Goal: Task Accomplishment & Management: Manage account settings

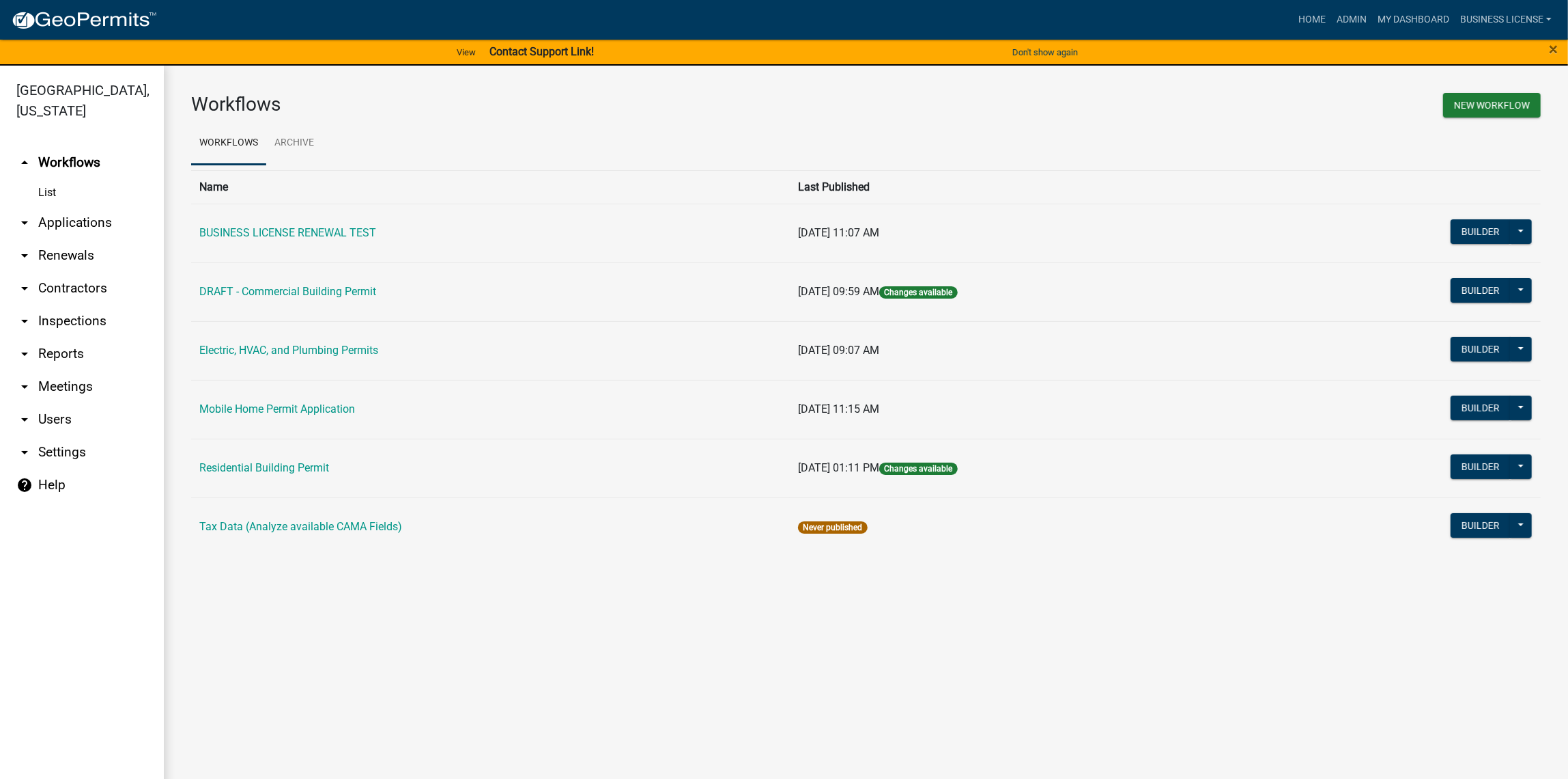
click at [64, 225] on link "arrow_drop_down Applications" at bounding box center [82, 222] width 164 height 33
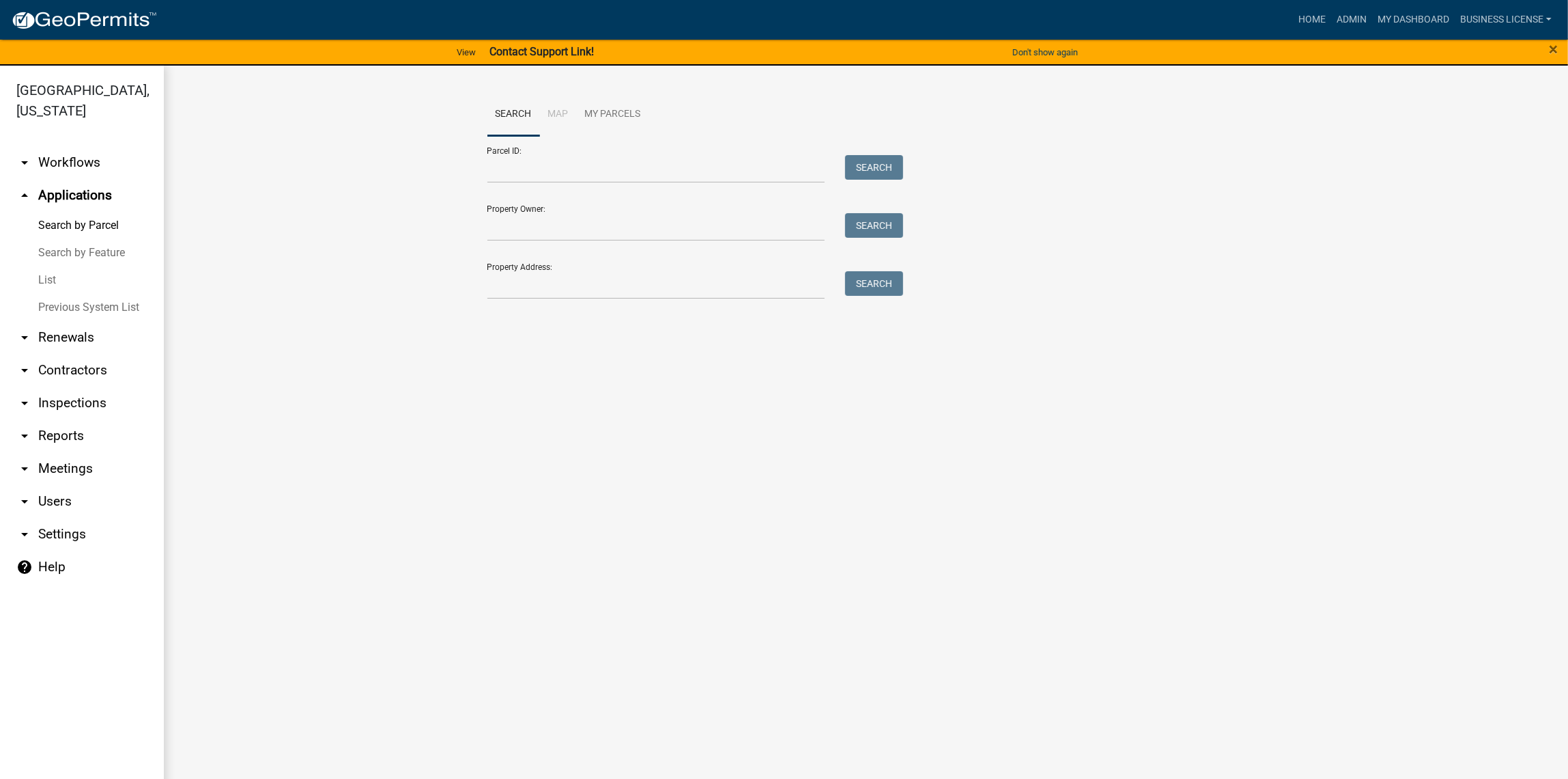
click at [38, 280] on link "List" at bounding box center [82, 280] width 164 height 27
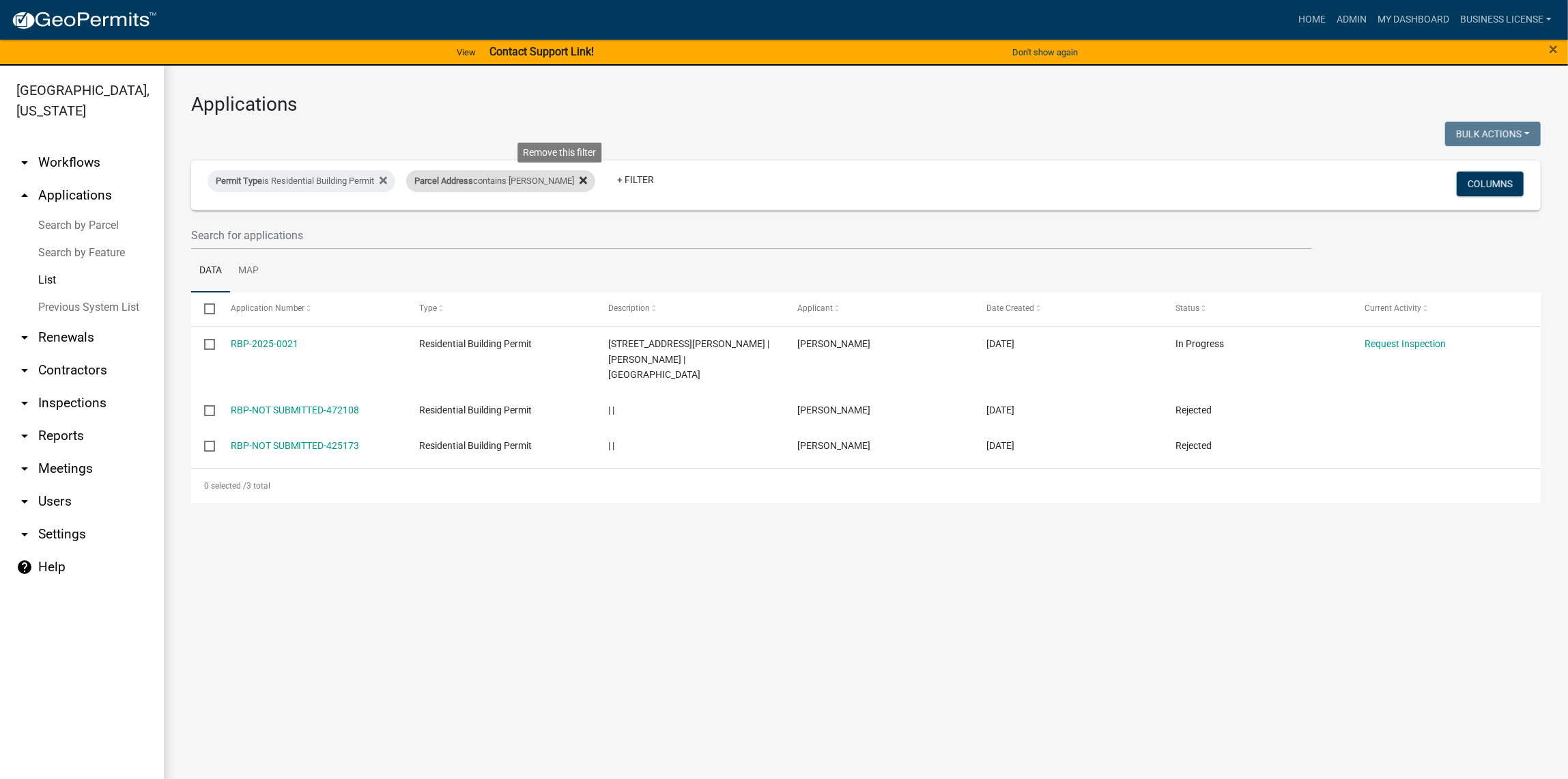
click at [574, 182] on fa-icon at bounding box center [580, 181] width 13 height 22
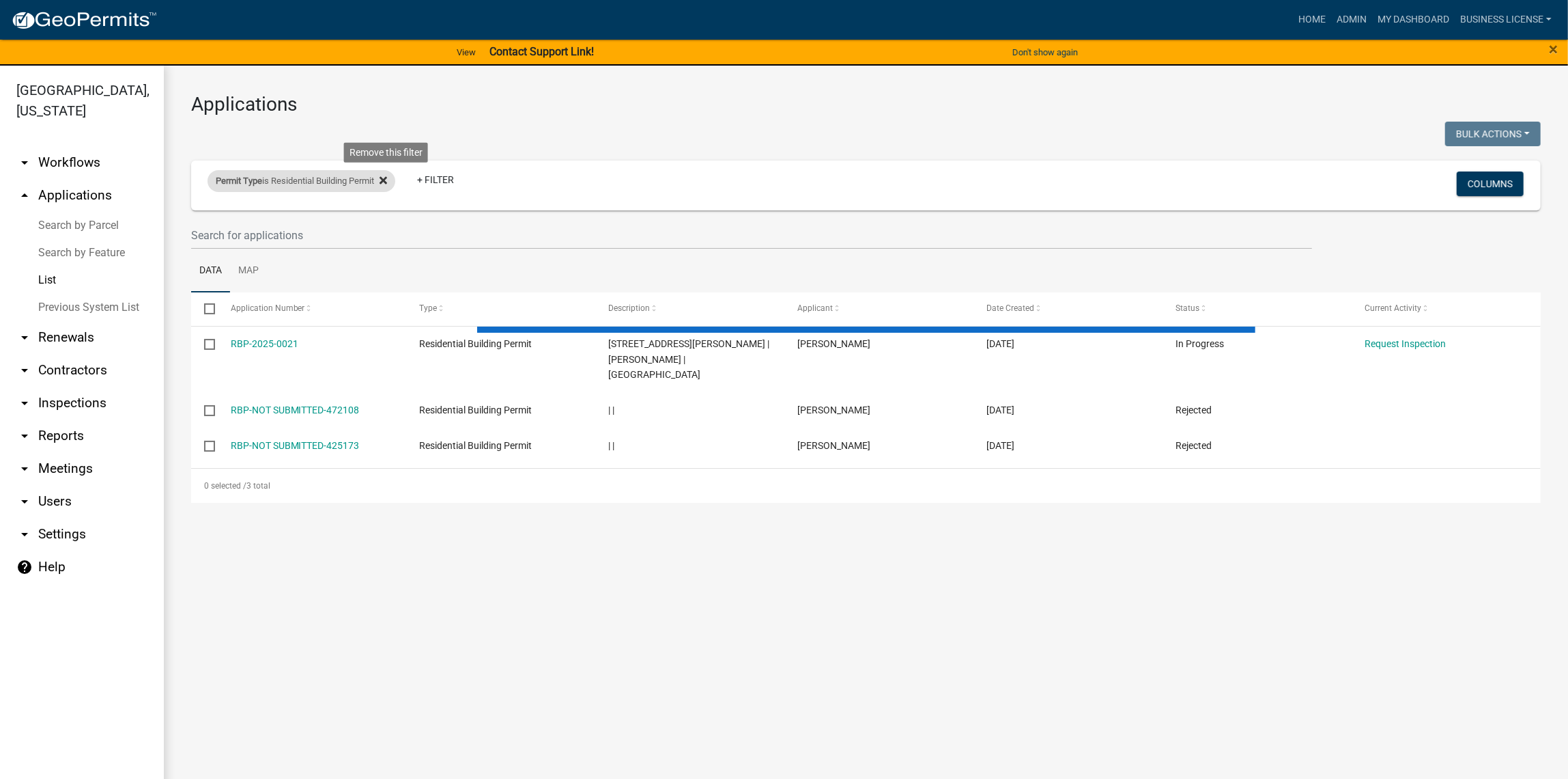
click at [385, 180] on icon at bounding box center [383, 180] width 8 height 11
select select "3: 100"
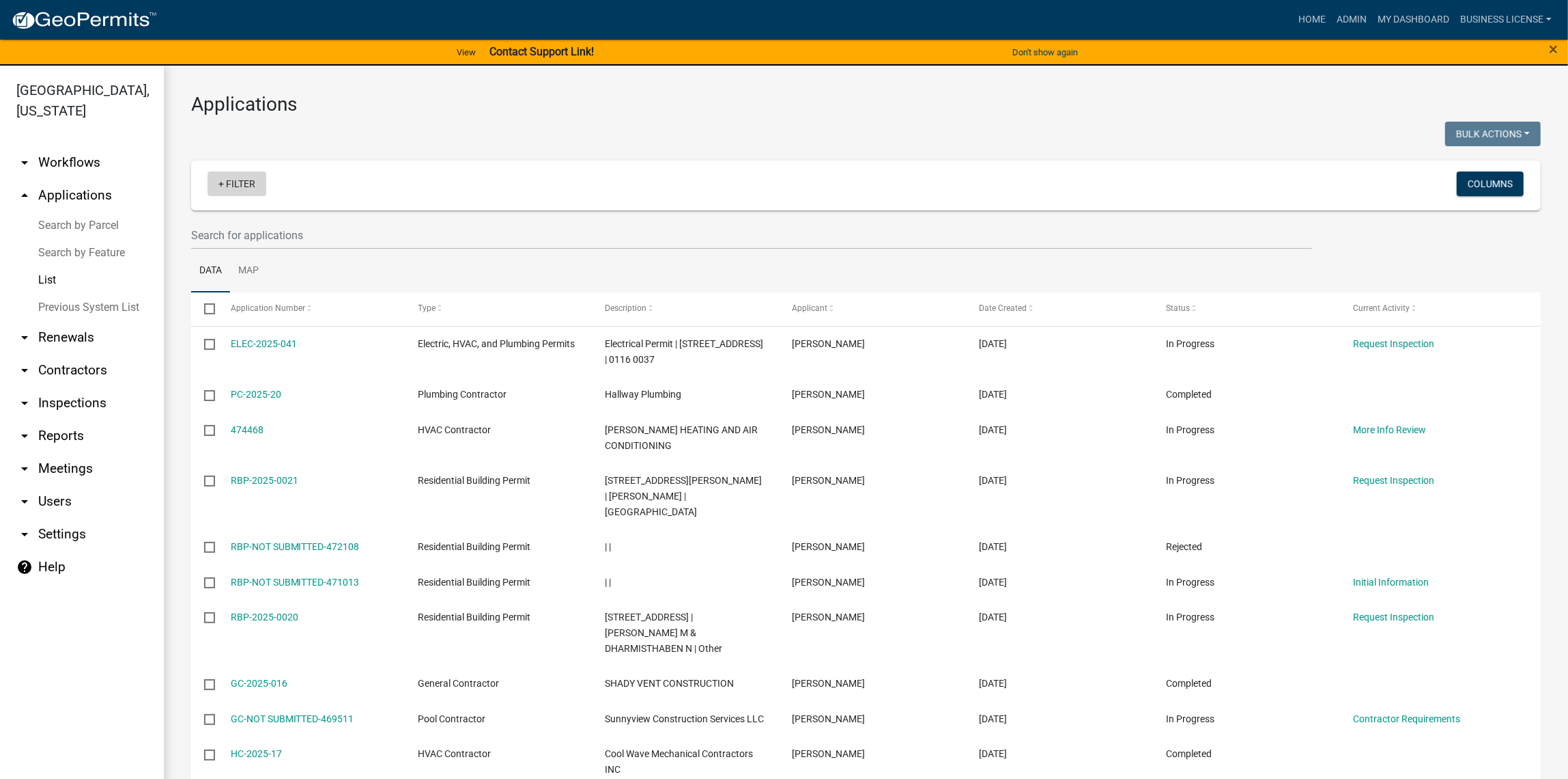
click at [224, 184] on link "+ Filter" at bounding box center [237, 184] width 59 height 25
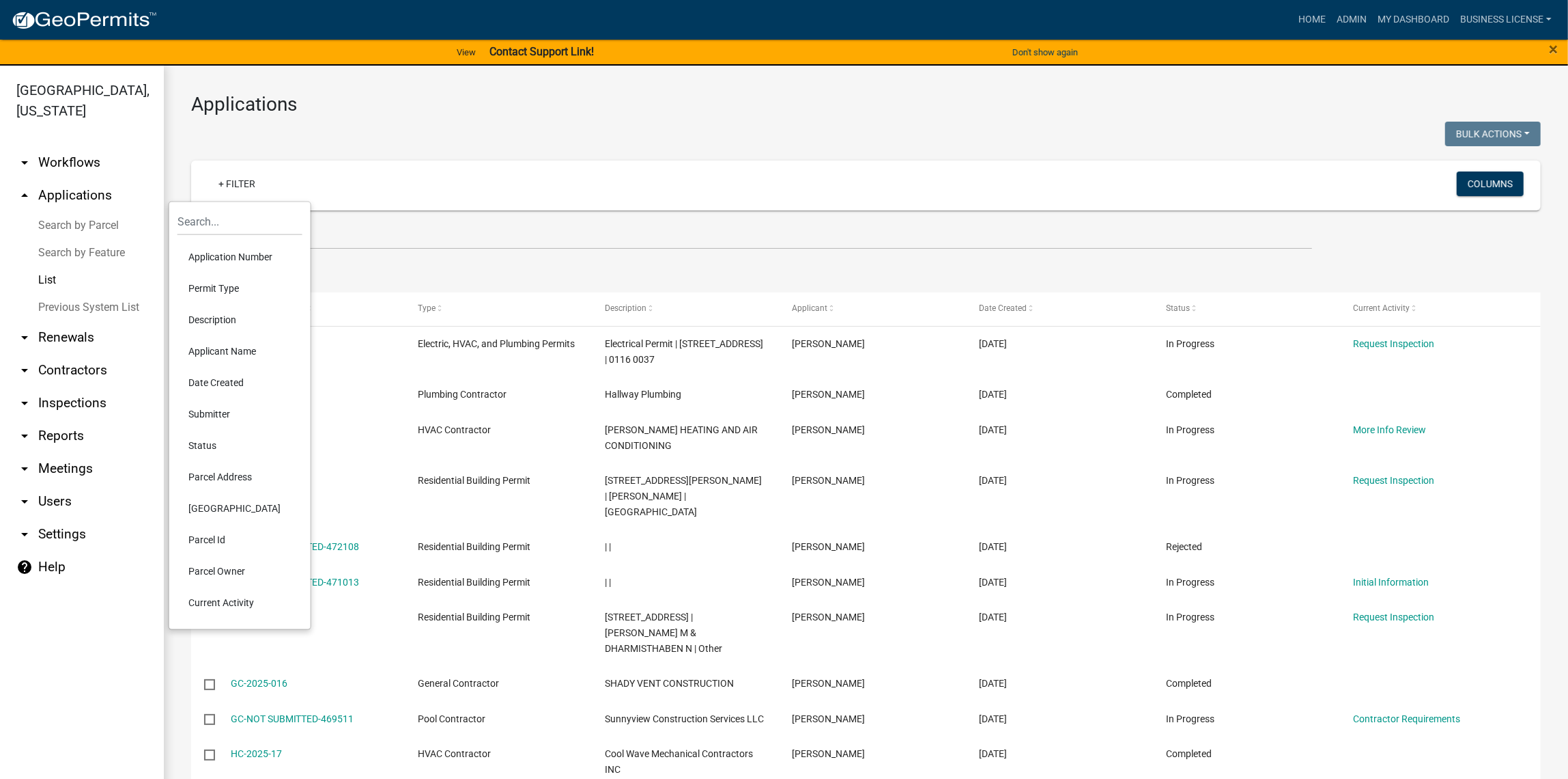
click at [228, 288] on li "Permit Type" at bounding box center [239, 288] width 125 height 32
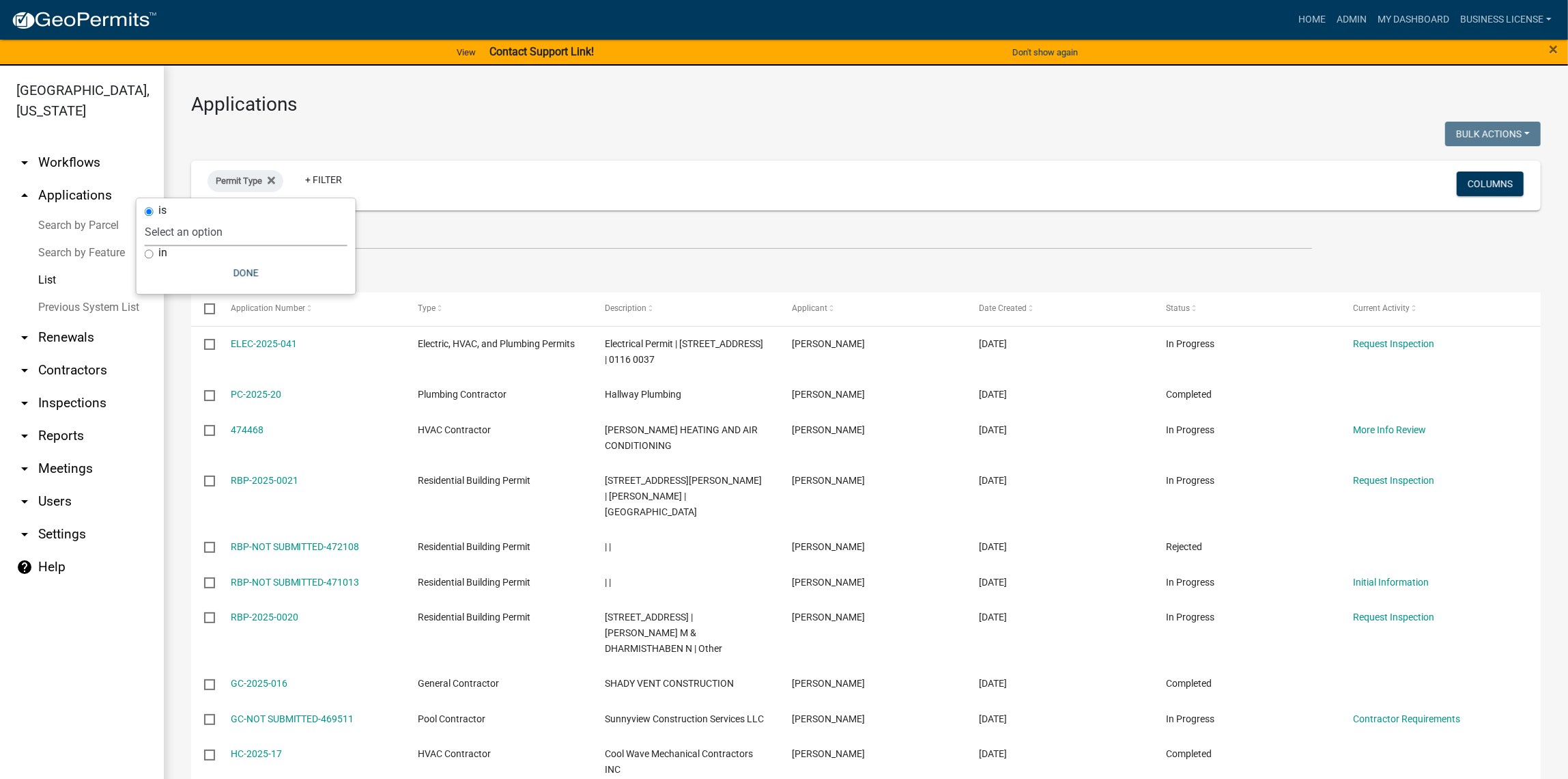
click at [172, 231] on select "Select an option BUSINESS LICENSE RENEWAL TEST DRAFT - Commercial Building Perm…" at bounding box center [246, 232] width 203 height 28
select select "882b801e-db40-4a63-835a-f92b4ca07c23"
click at [224, 218] on select "Select an option BUSINESS LICENSE RENEWAL TEST DRAFT - Commercial Building Perm…" at bounding box center [246, 232] width 203 height 28
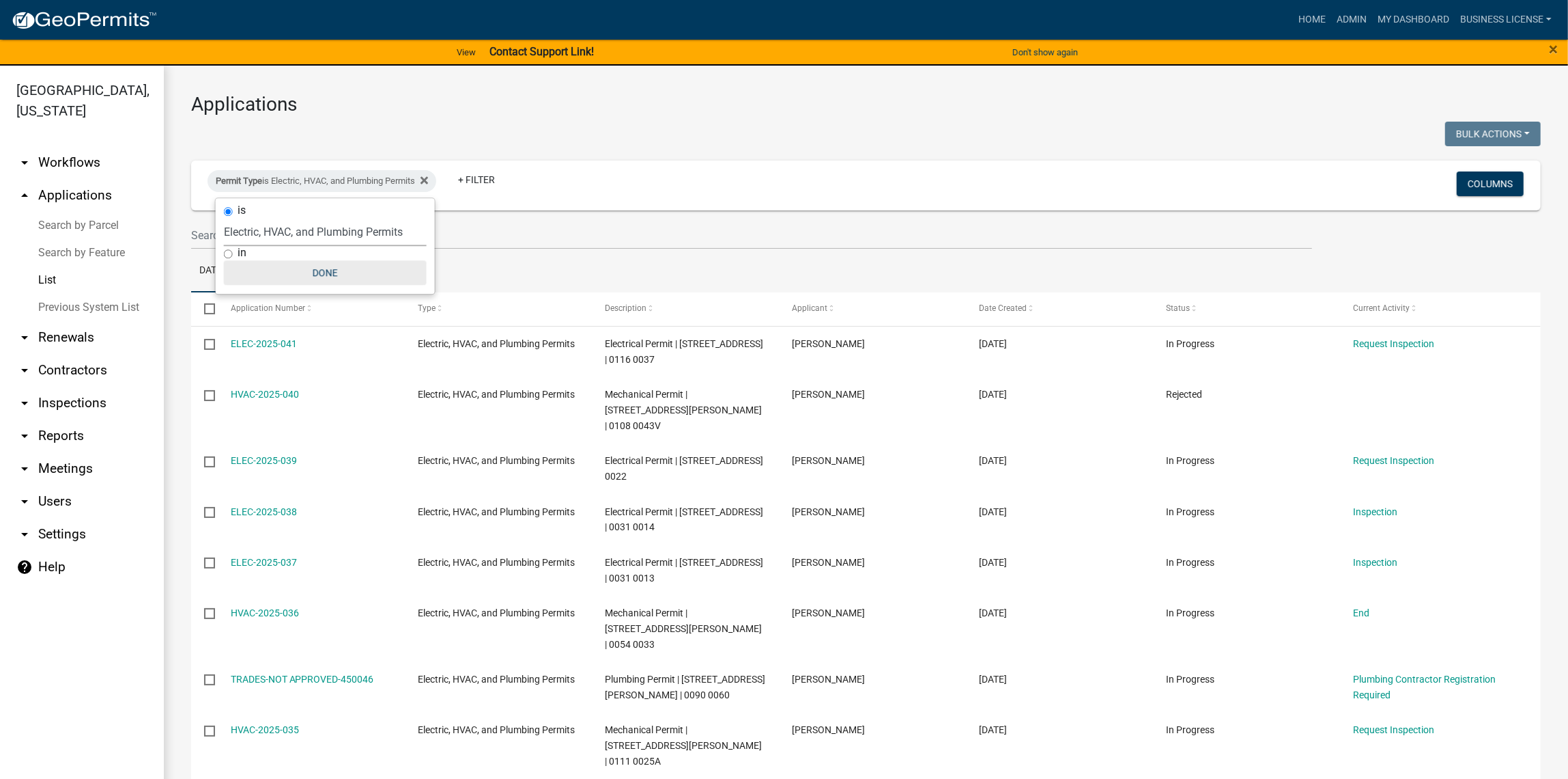
click at [320, 271] on button "Done" at bounding box center [325, 273] width 203 height 25
click at [474, 184] on link "+ Filter" at bounding box center [477, 180] width 59 height 25
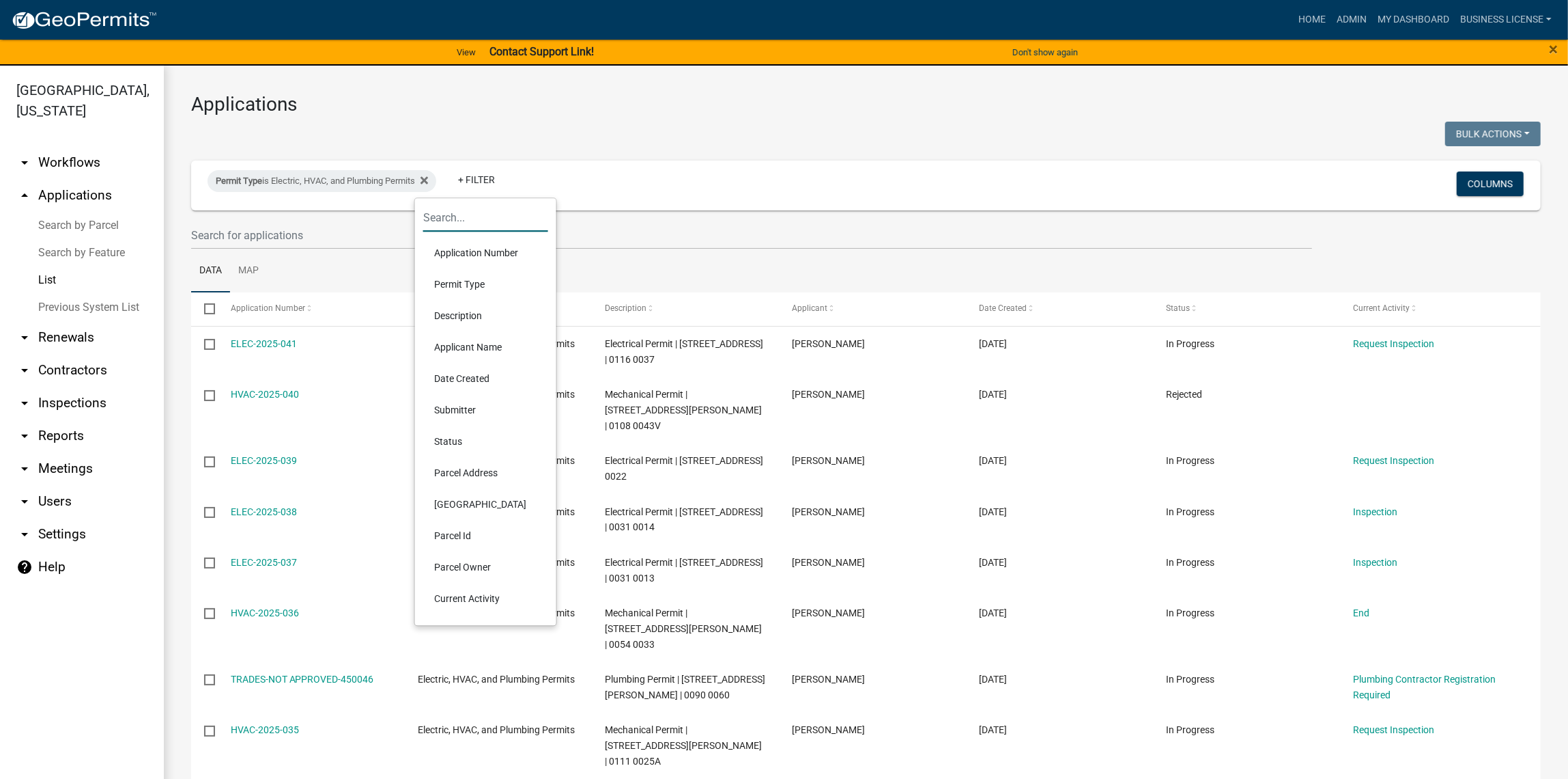
click at [489, 221] on input "text" at bounding box center [485, 218] width 125 height 28
click at [467, 531] on li "Parcel Id" at bounding box center [485, 535] width 125 height 32
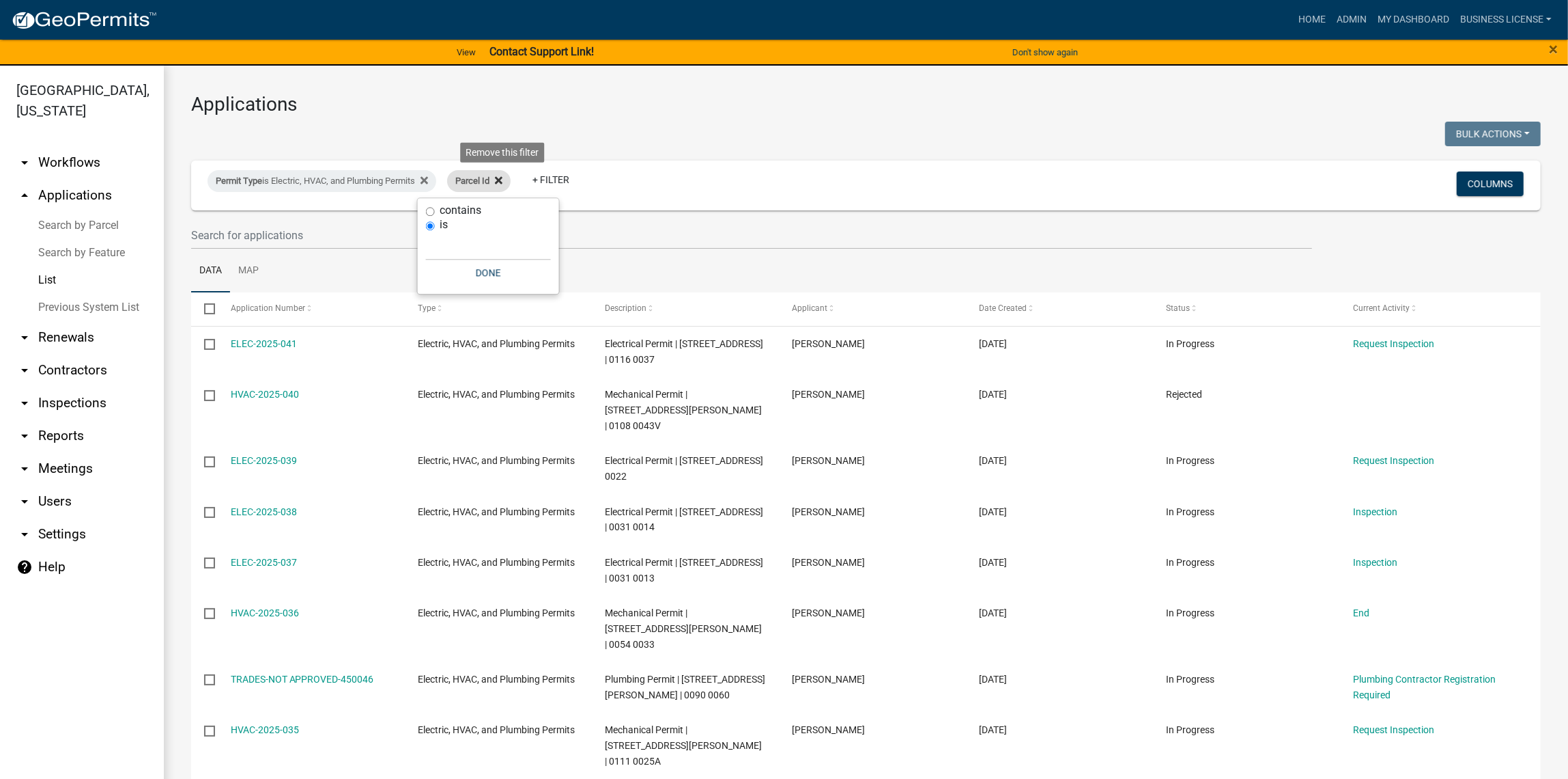
click at [502, 179] on icon at bounding box center [499, 180] width 8 height 8
click at [478, 179] on link "+ Filter" at bounding box center [477, 180] width 59 height 25
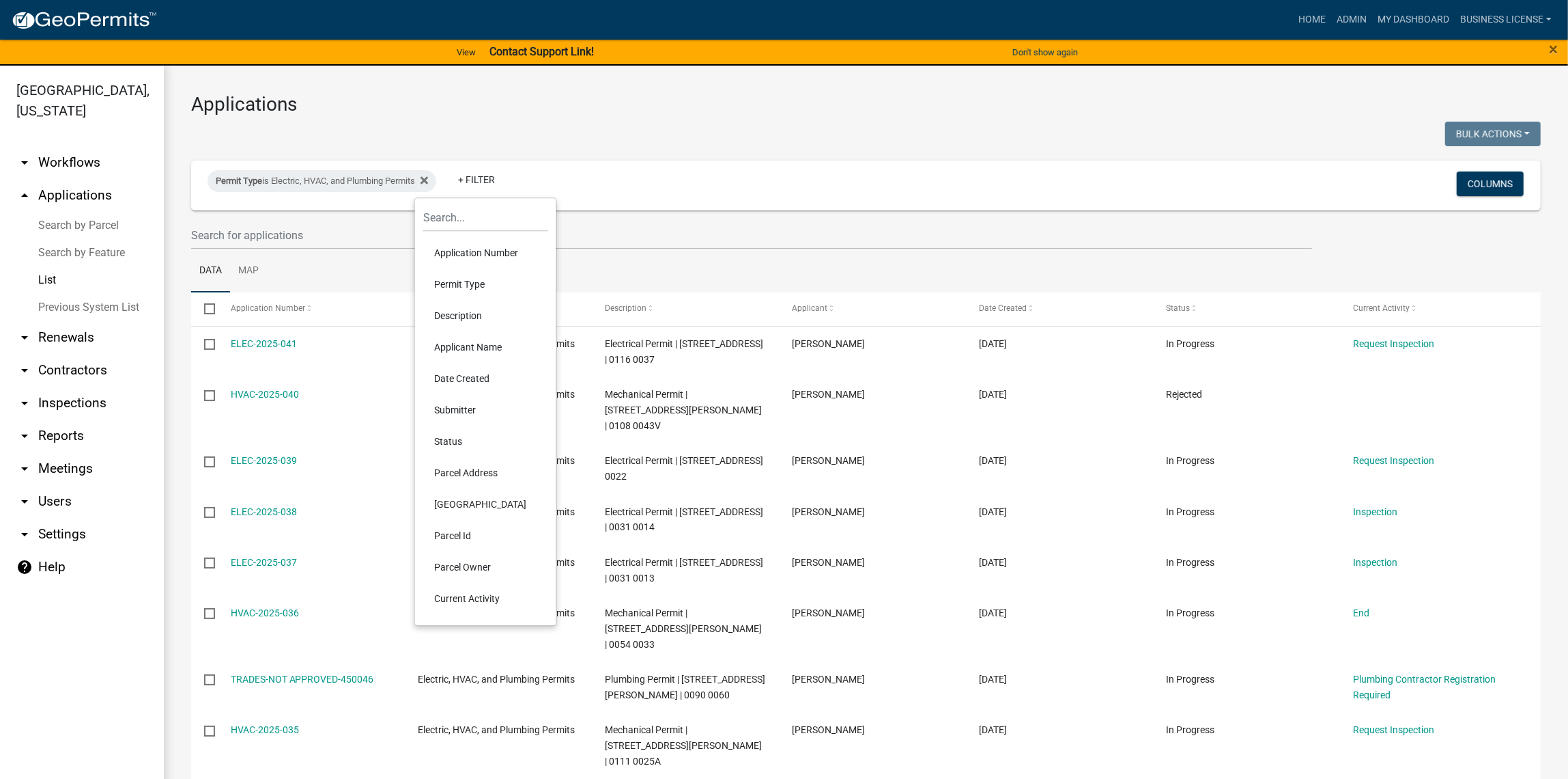
click at [454, 256] on li "Application Number" at bounding box center [485, 252] width 125 height 32
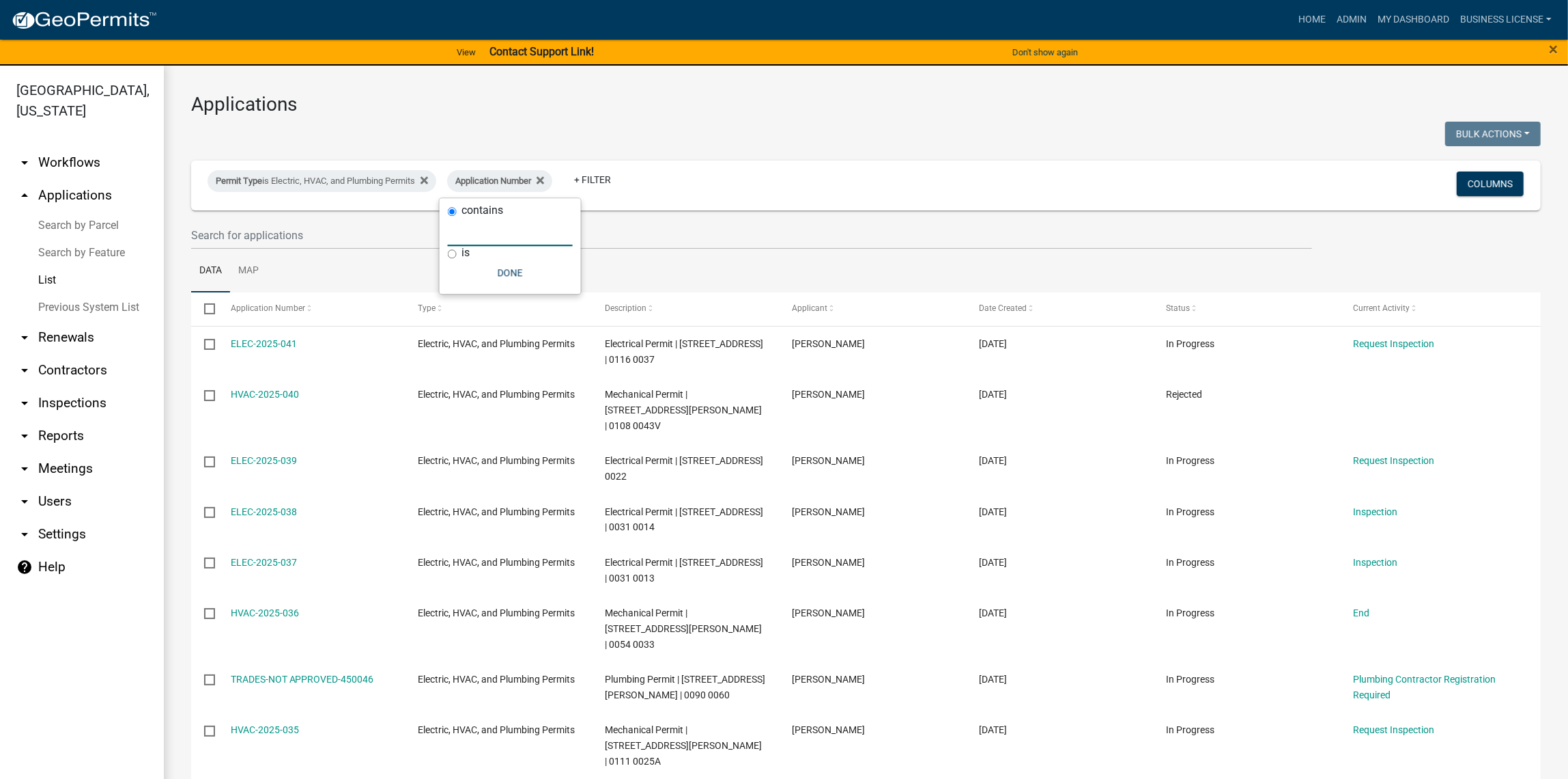
click at [513, 236] on input "text" at bounding box center [510, 232] width 125 height 28
type input "041"
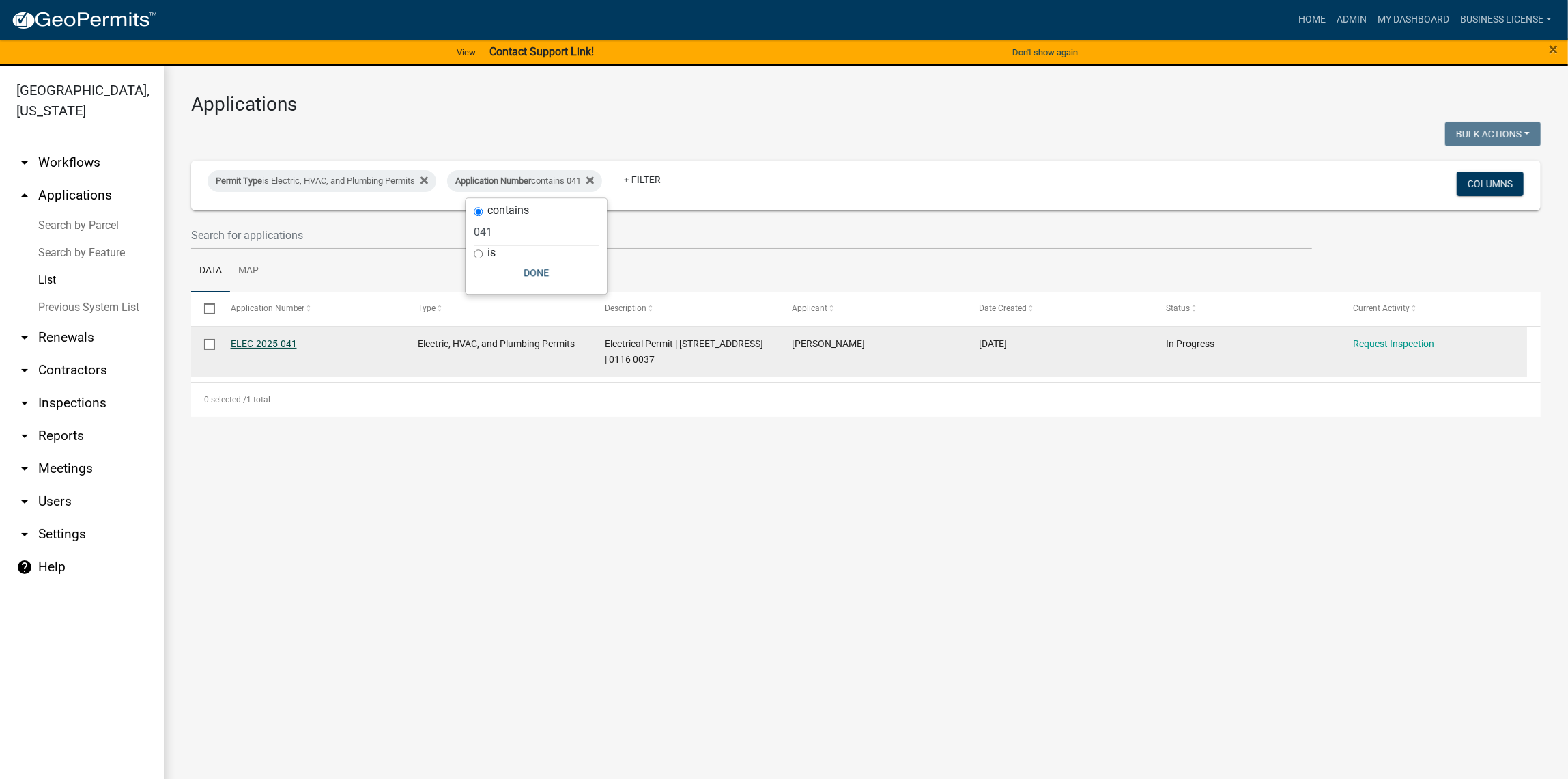
click at [248, 348] on link "ELEC-2025-041" at bounding box center [264, 344] width 67 height 11
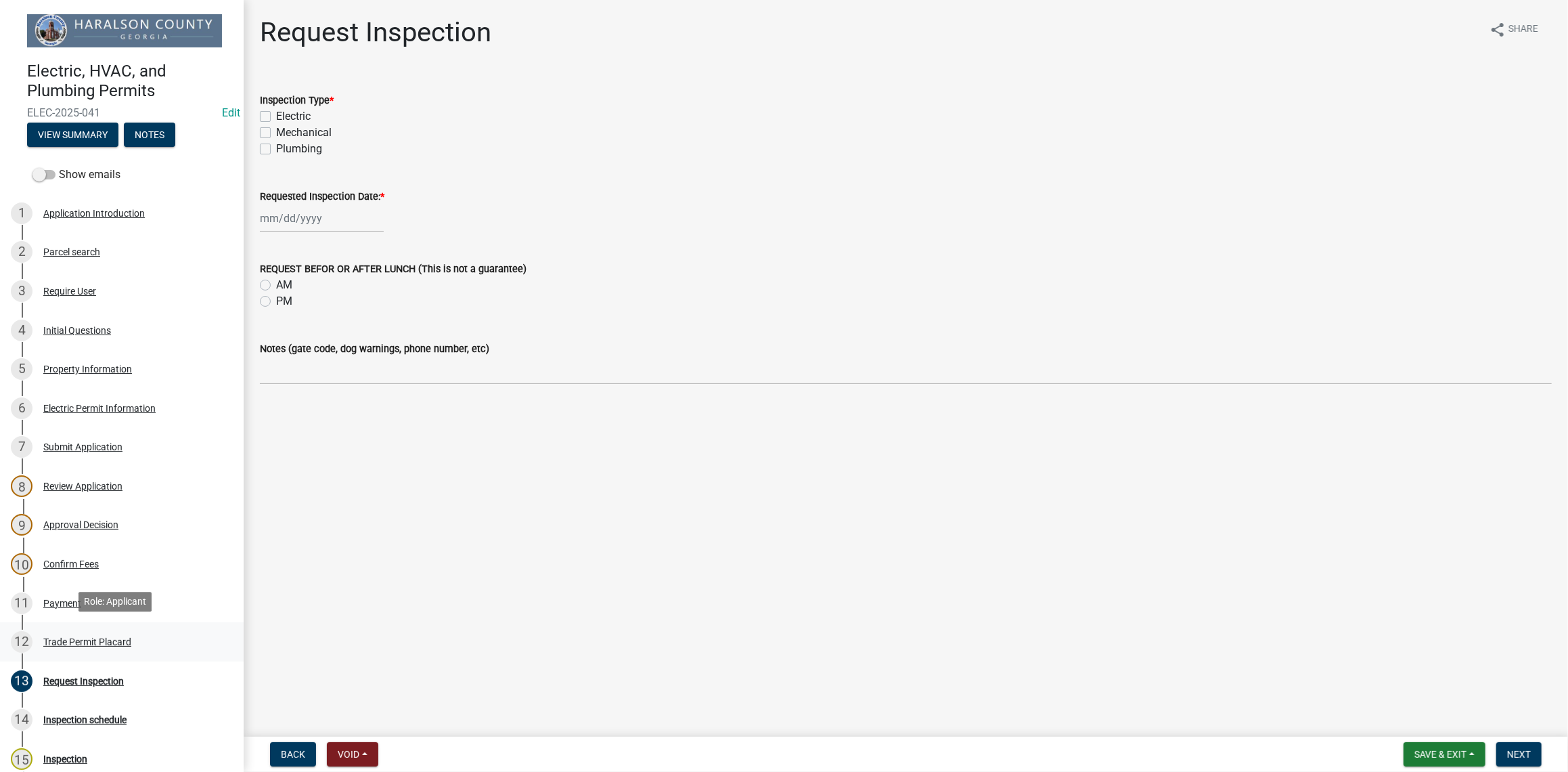
click at [96, 637] on div "Trade Permit Placard" at bounding box center [87, 642] width 88 height 9
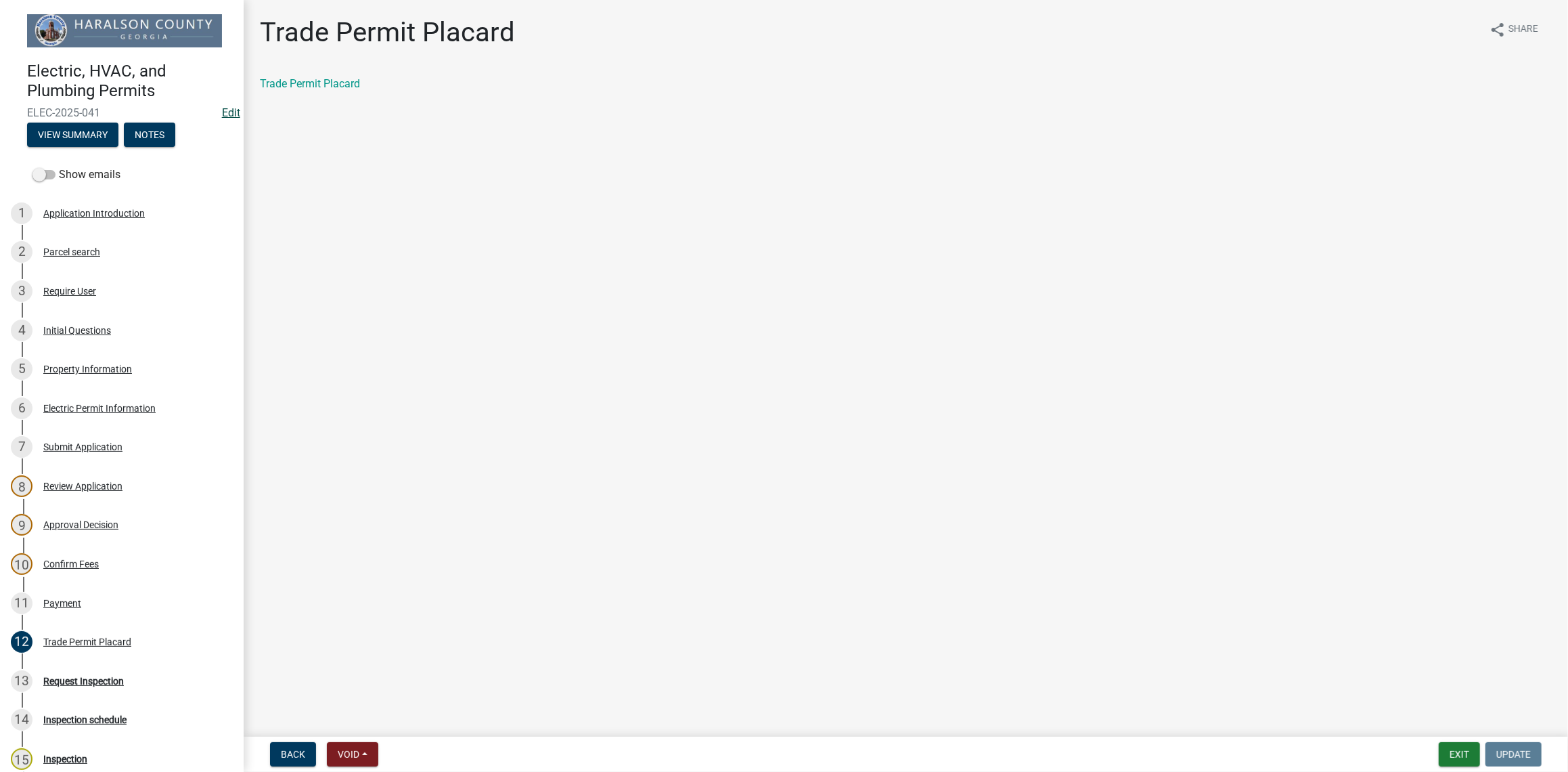
click at [225, 115] on link "Edit" at bounding box center [231, 112] width 18 height 13
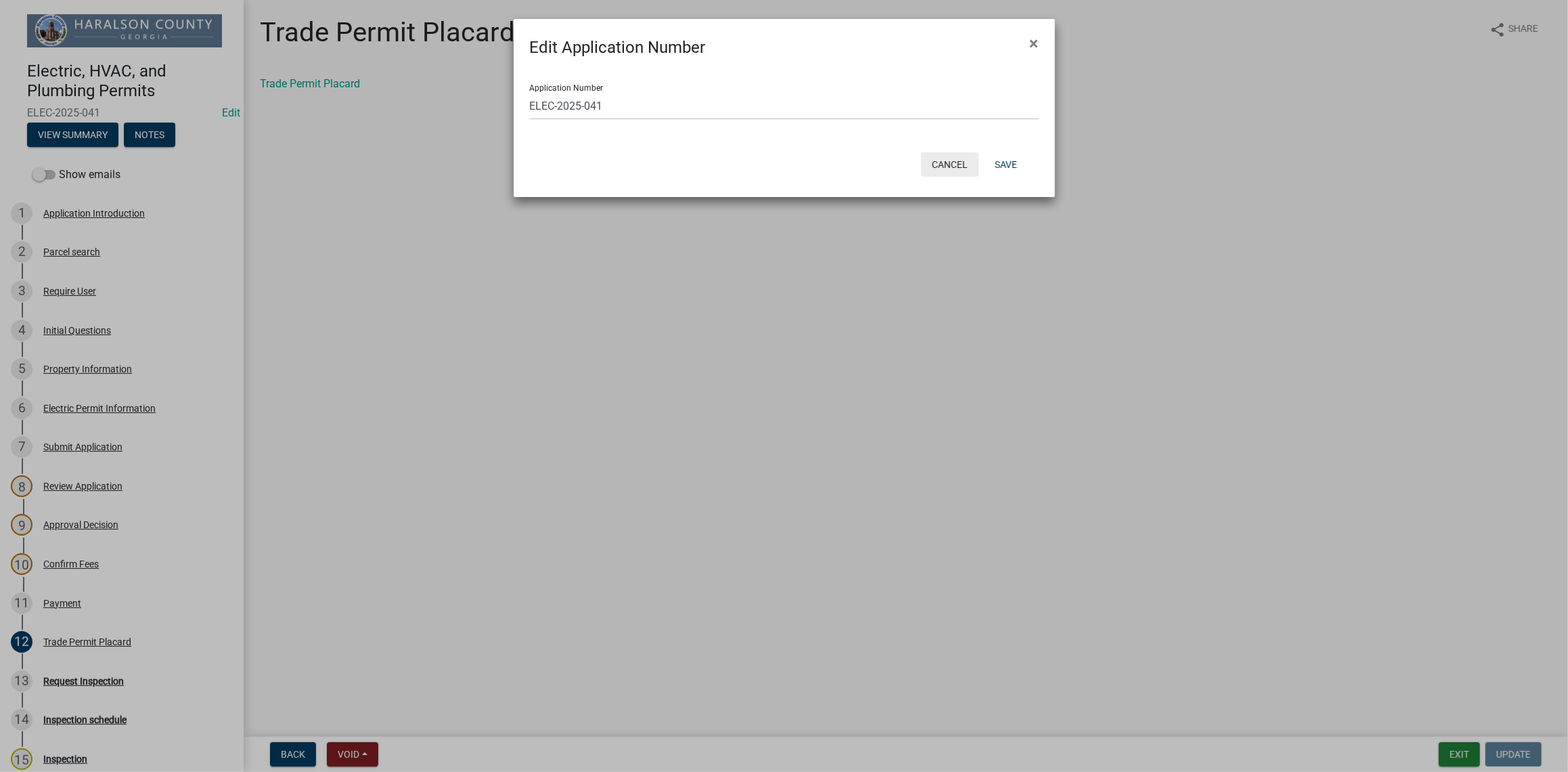
click at [950, 170] on button "Cancel" at bounding box center [950, 164] width 58 height 25
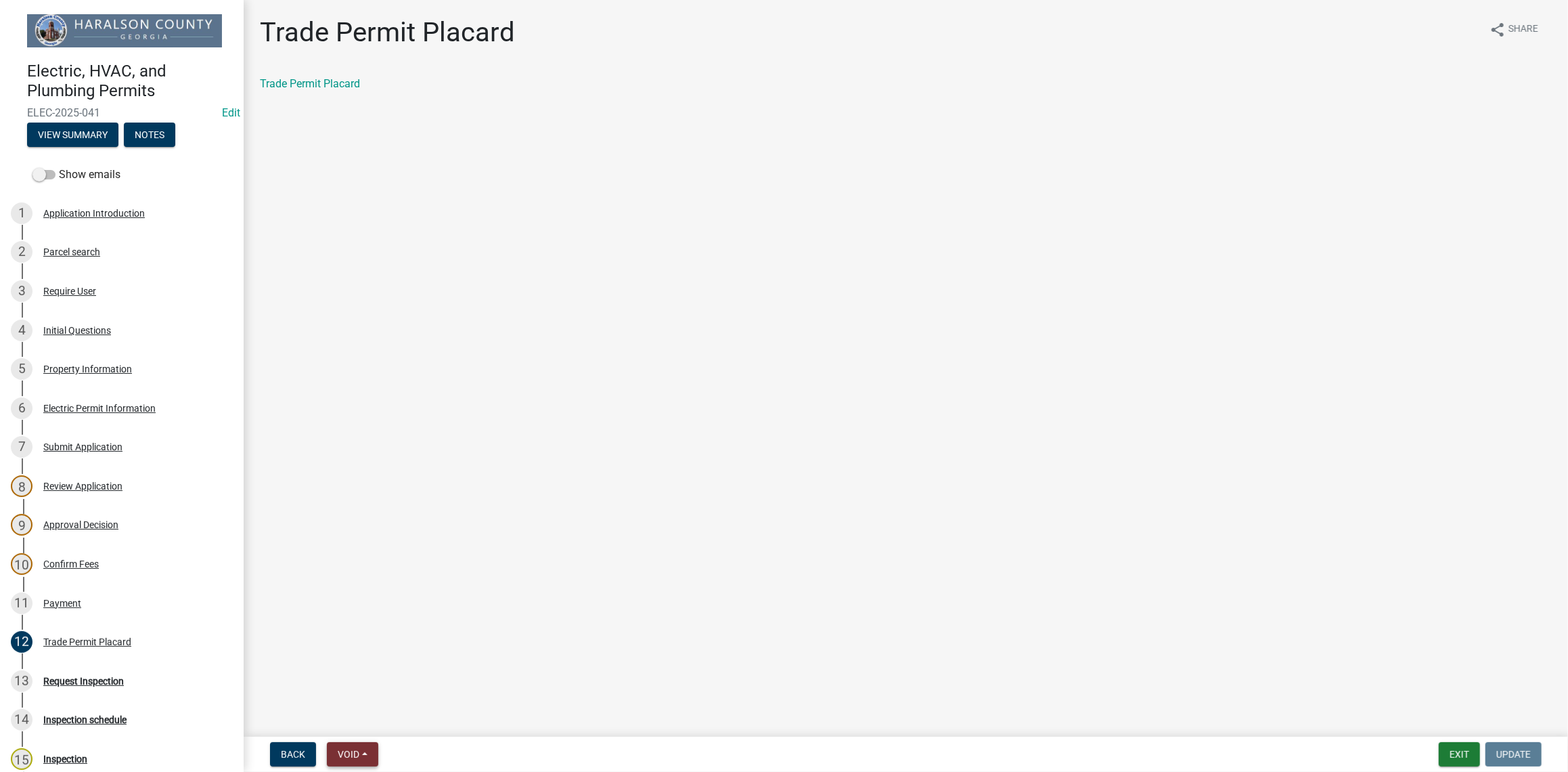
click at [351, 754] on span "Void" at bounding box center [348, 754] width 21 height 11
click at [371, 620] on button "Withdraw" at bounding box center [380, 622] width 108 height 32
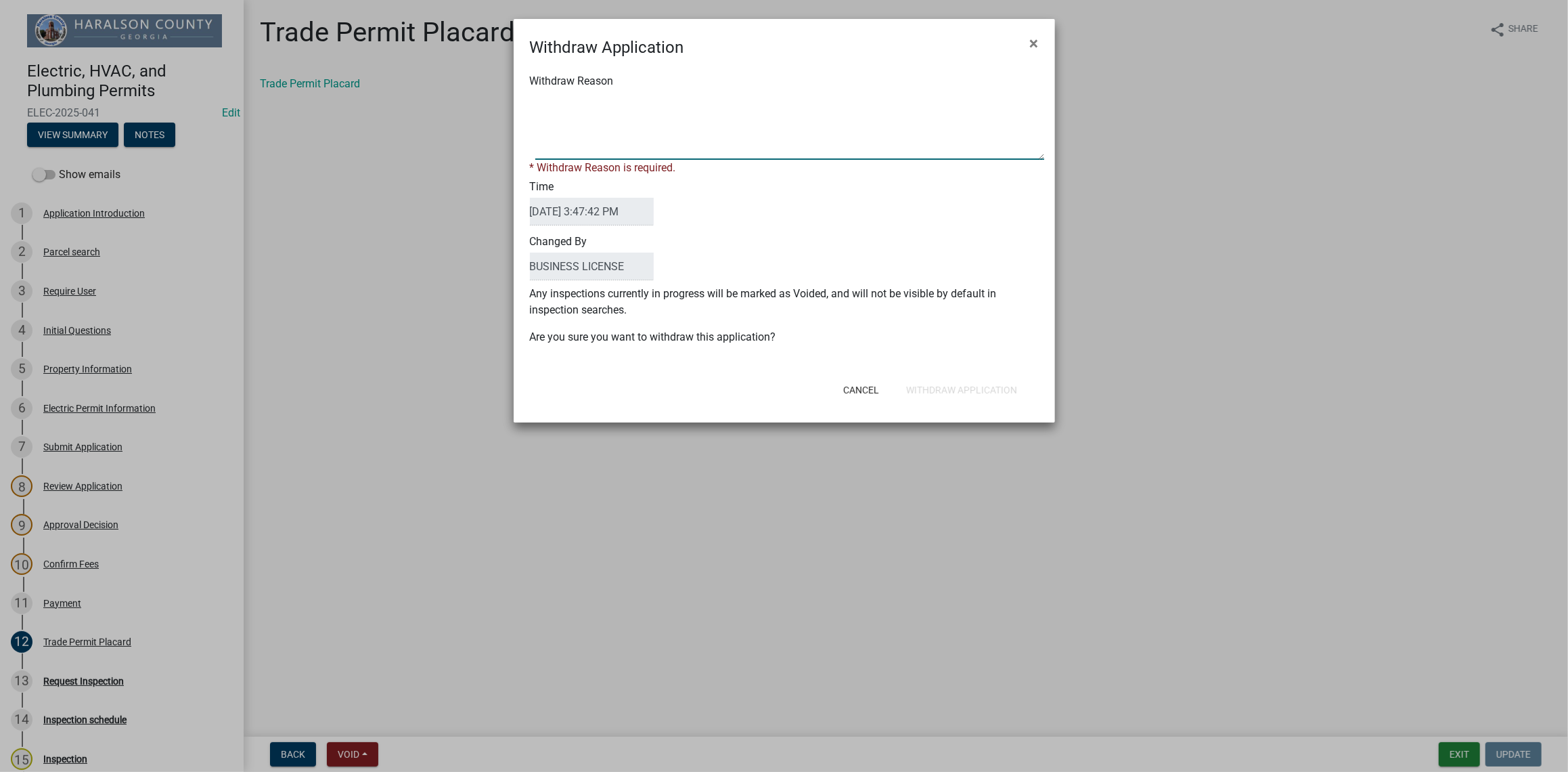
click at [610, 158] on textarea "Withdraw Reason" at bounding box center [789, 126] width 509 height 68
type textarea "c"
type textarea "CUSTOMER CHANGED THEIR MIND"
click at [948, 391] on form "Withdraw Application × Withdraw Reason * Withdraw Reason is required. Time [DAT…" at bounding box center [785, 215] width 542 height 391
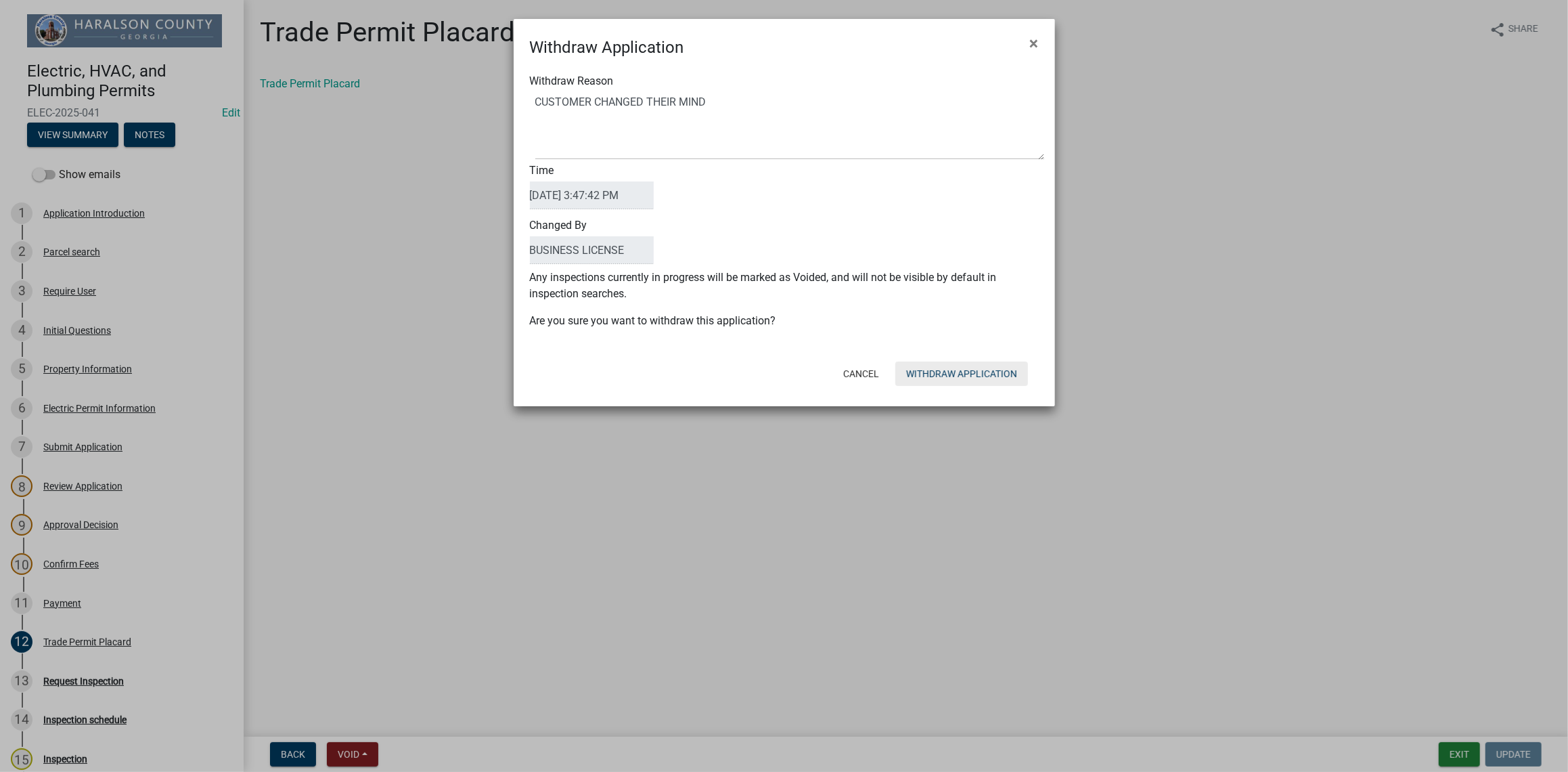
click at [950, 374] on button "Withdraw Application" at bounding box center [961, 374] width 133 height 25
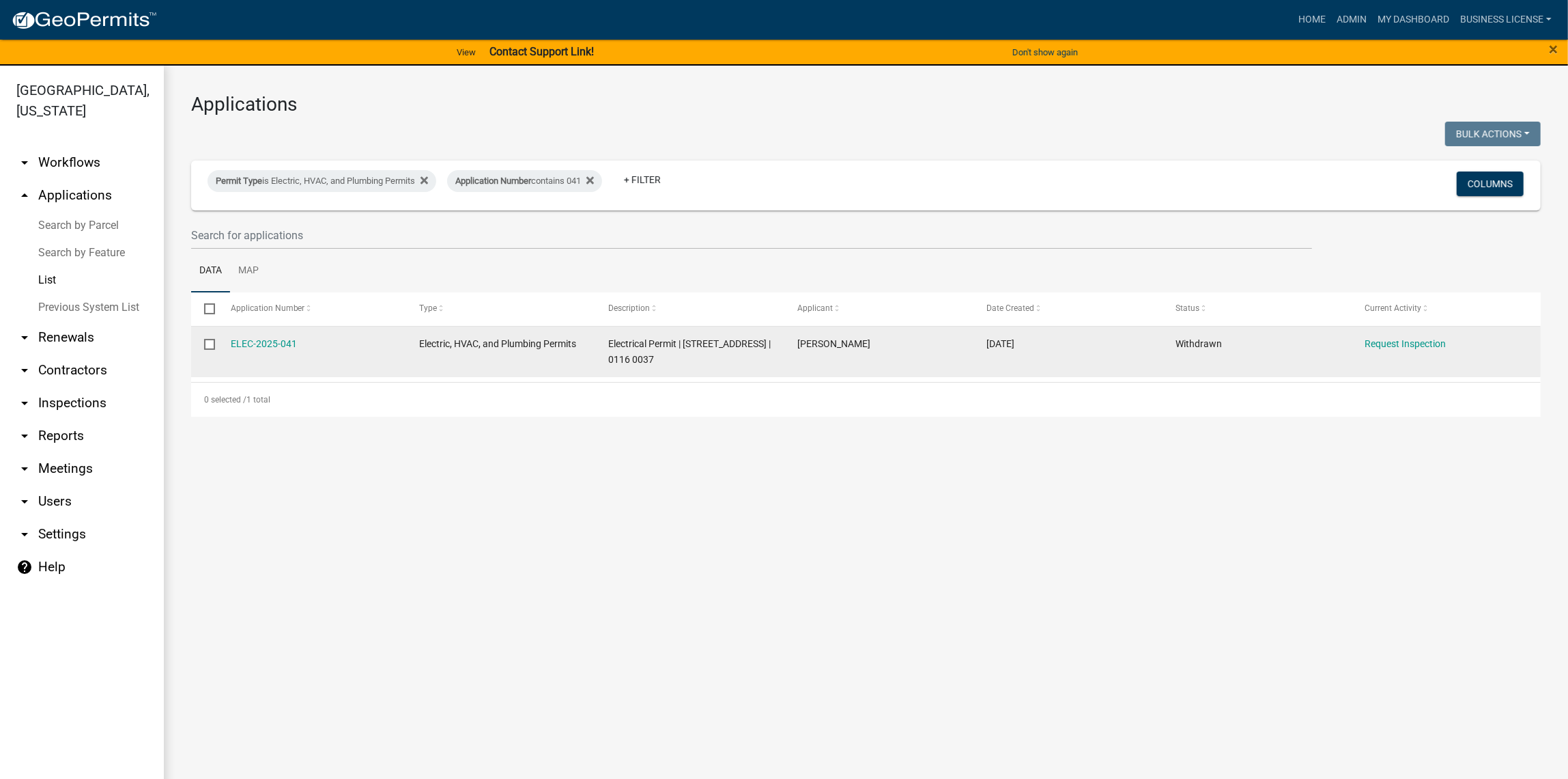
click at [209, 340] on input "checkbox" at bounding box center [208, 343] width 9 height 9
checkbox input "true"
click at [265, 345] on link "ELEC-2025-041" at bounding box center [264, 344] width 67 height 11
